Goal: Information Seeking & Learning: Check status

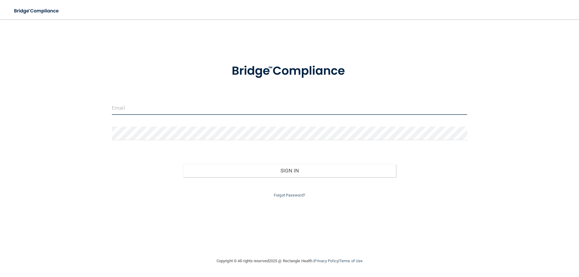
type input "[EMAIL_ADDRESS][PERSON_NAME][DOMAIN_NAME]"
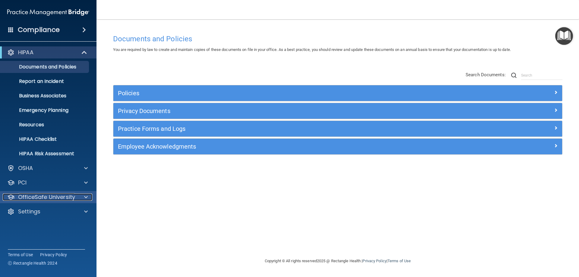
click at [38, 198] on p "OfficeSafe University" at bounding box center [46, 197] width 57 height 7
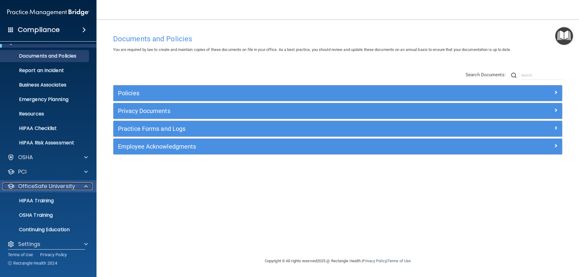
scroll to position [17, 0]
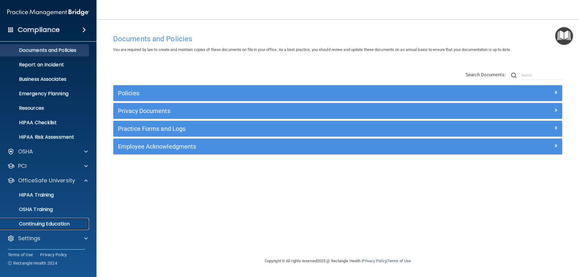
click at [44, 225] on p "Continuing Education" at bounding box center [45, 224] width 82 height 6
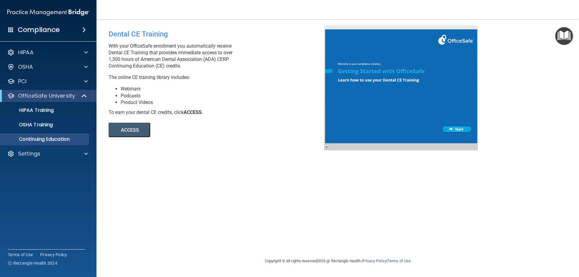
click at [133, 130] on button "ACCESS" at bounding box center [130, 130] width 42 height 14
click at [45, 124] on p "OSHA Training" at bounding box center [28, 125] width 49 height 6
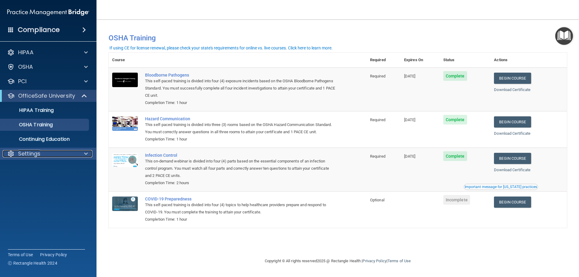
click at [49, 154] on div "Settings" at bounding box center [40, 153] width 75 height 7
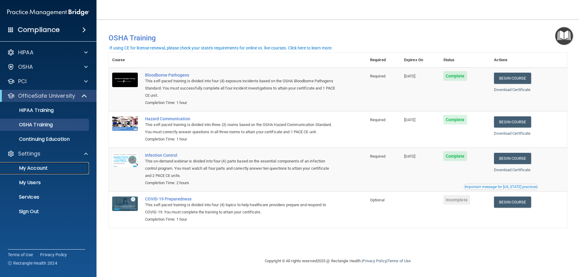
click at [45, 172] on link "My Account" at bounding box center [41, 168] width 95 height 12
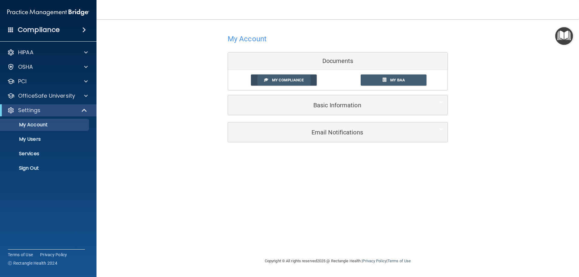
click at [289, 78] on span "My Compliance" at bounding box center [288, 80] width 32 height 5
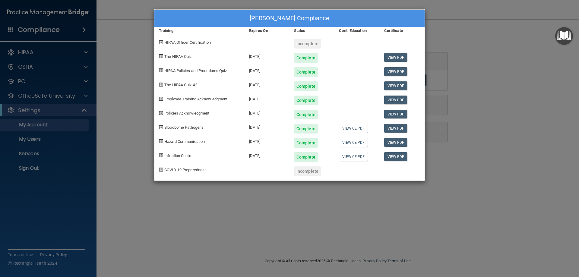
click at [39, 97] on div "[PERSON_NAME] Compliance Training Expires On Status Cont. Education Certificate…" at bounding box center [289, 138] width 579 height 277
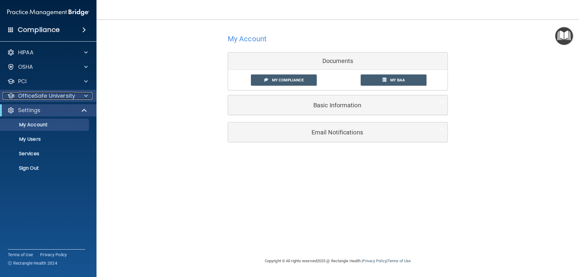
click at [47, 94] on p "OfficeSafe University" at bounding box center [46, 95] width 57 height 7
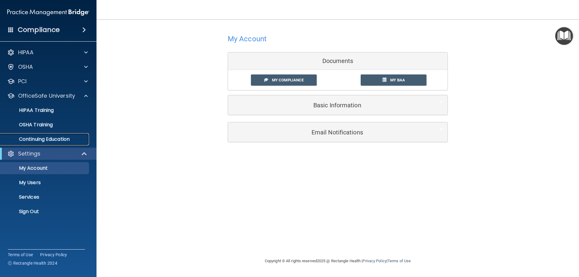
click at [41, 139] on p "Continuing Education" at bounding box center [45, 139] width 82 height 6
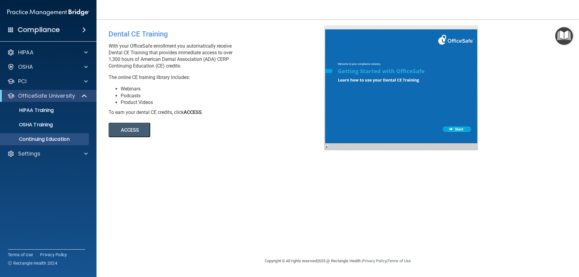
click at [134, 129] on button "ACCESS" at bounding box center [130, 130] width 42 height 14
click at [47, 110] on p "HIPAA Training" at bounding box center [29, 110] width 50 height 6
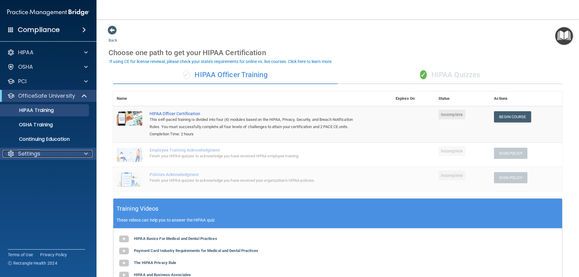
click at [43, 156] on div "Settings" at bounding box center [40, 153] width 75 height 7
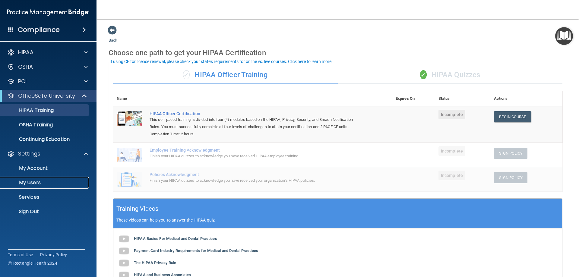
click at [34, 181] on p "My Users" at bounding box center [45, 183] width 82 height 6
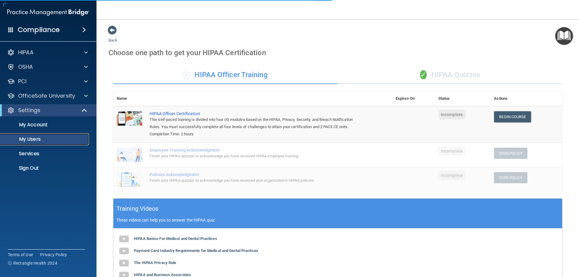
select select "20"
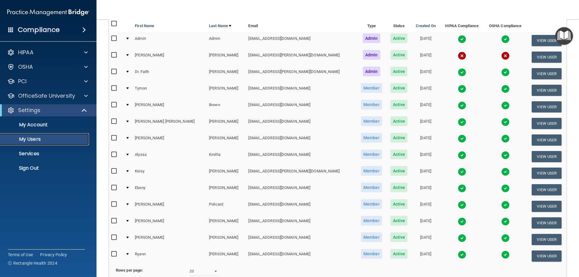
scroll to position [92, 0]
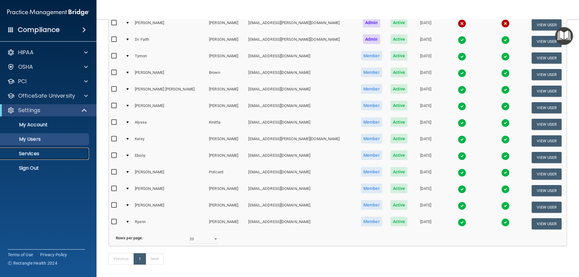
click at [31, 156] on p "Services" at bounding box center [45, 154] width 82 height 6
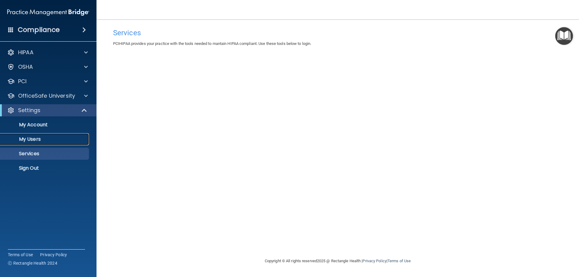
click at [32, 141] on p "My Users" at bounding box center [45, 139] width 82 height 6
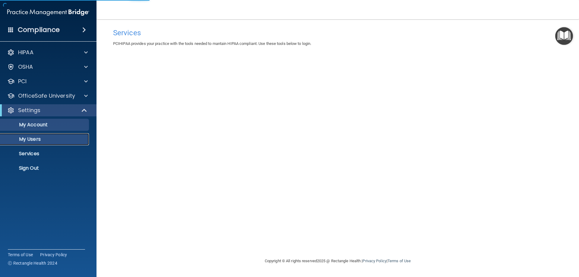
select select "20"
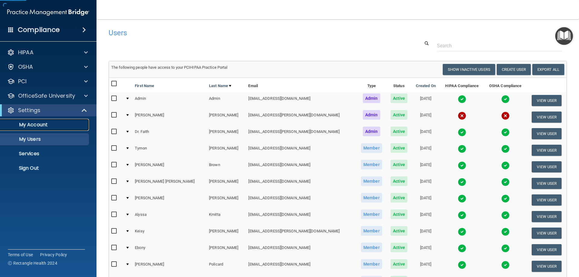
click at [39, 127] on p "My Account" at bounding box center [45, 125] width 82 height 6
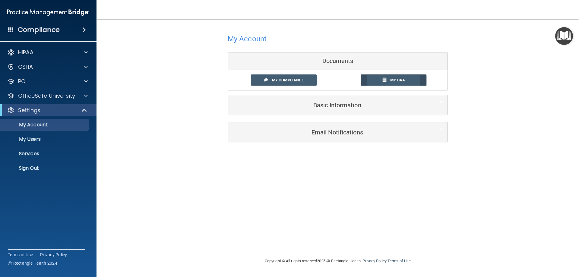
click at [406, 81] on link "My BAA" at bounding box center [394, 79] width 66 height 11
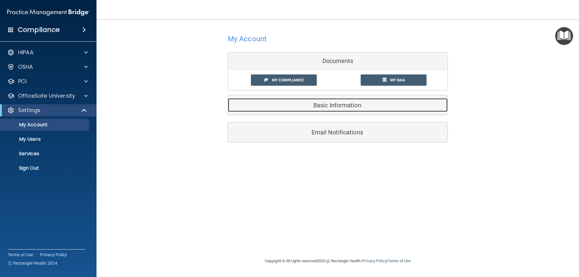
click at [335, 108] on h5 "Basic Information" at bounding box center [329, 105] width 192 height 7
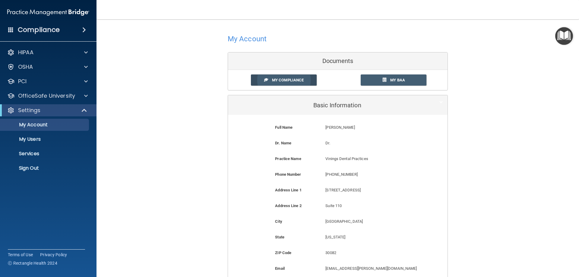
click at [280, 81] on span "My Compliance" at bounding box center [288, 80] width 32 height 5
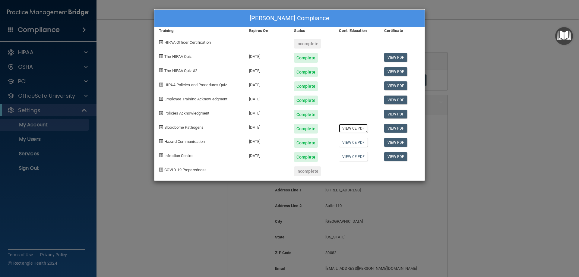
click at [354, 130] on link "View CE PDF" at bounding box center [353, 128] width 29 height 9
click at [352, 127] on link "View CE PDF" at bounding box center [353, 128] width 29 height 9
click at [354, 158] on link "View CE PDF" at bounding box center [353, 156] width 29 height 9
click at [345, 142] on link "View CE PDF" at bounding box center [353, 142] width 29 height 9
click at [356, 128] on link "View CE PDF" at bounding box center [353, 128] width 29 height 9
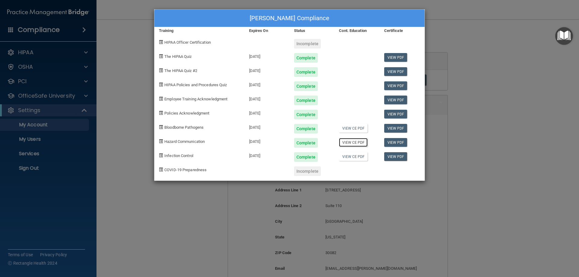
click at [352, 143] on link "View CE PDF" at bounding box center [353, 142] width 29 height 9
click at [351, 158] on link "View CE PDF" at bounding box center [353, 156] width 29 height 9
